Goal: Check status: Check status

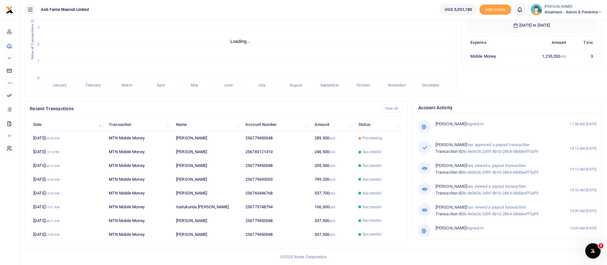
scroll to position [8, 8]
click at [334, 142] on td "289,500 UGX" at bounding box center [333, 138] width 44 height 14
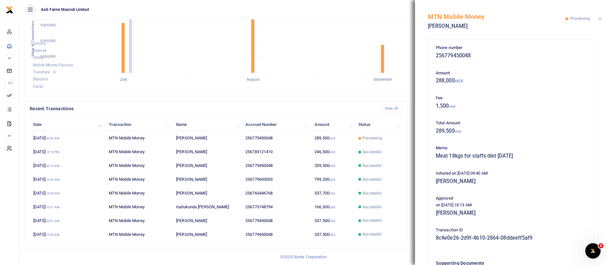
click at [600, 19] on div "MTN Mobile Money [PERSON_NAME] Processing" at bounding box center [511, 18] width 192 height 36
click at [600, 19] on button "Close" at bounding box center [600, 19] width 4 height 4
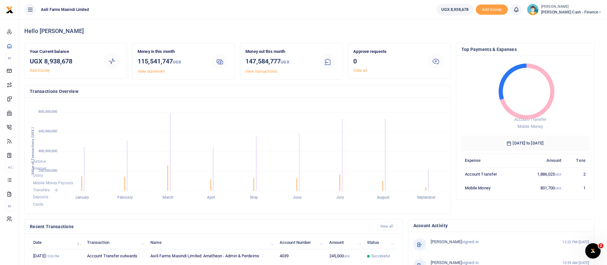
scroll to position [8, 8]
